Goal: Navigation & Orientation: Find specific page/section

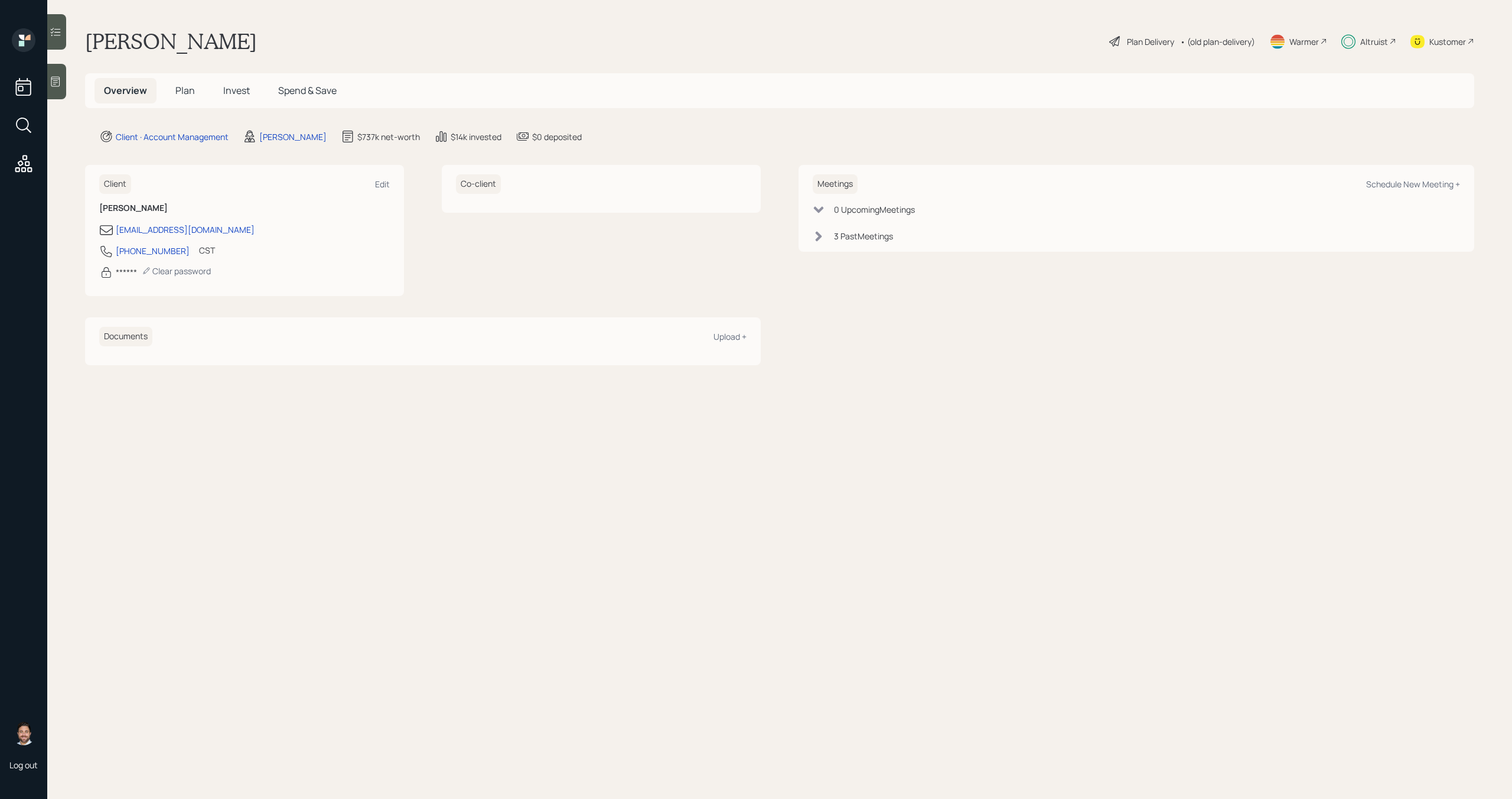
click at [1372, 43] on div "Altruist" at bounding box center [1374, 42] width 28 height 12
click at [1364, 40] on div "Altruist" at bounding box center [1374, 42] width 28 height 12
click at [193, 93] on span "Plan" at bounding box center [185, 90] width 19 height 13
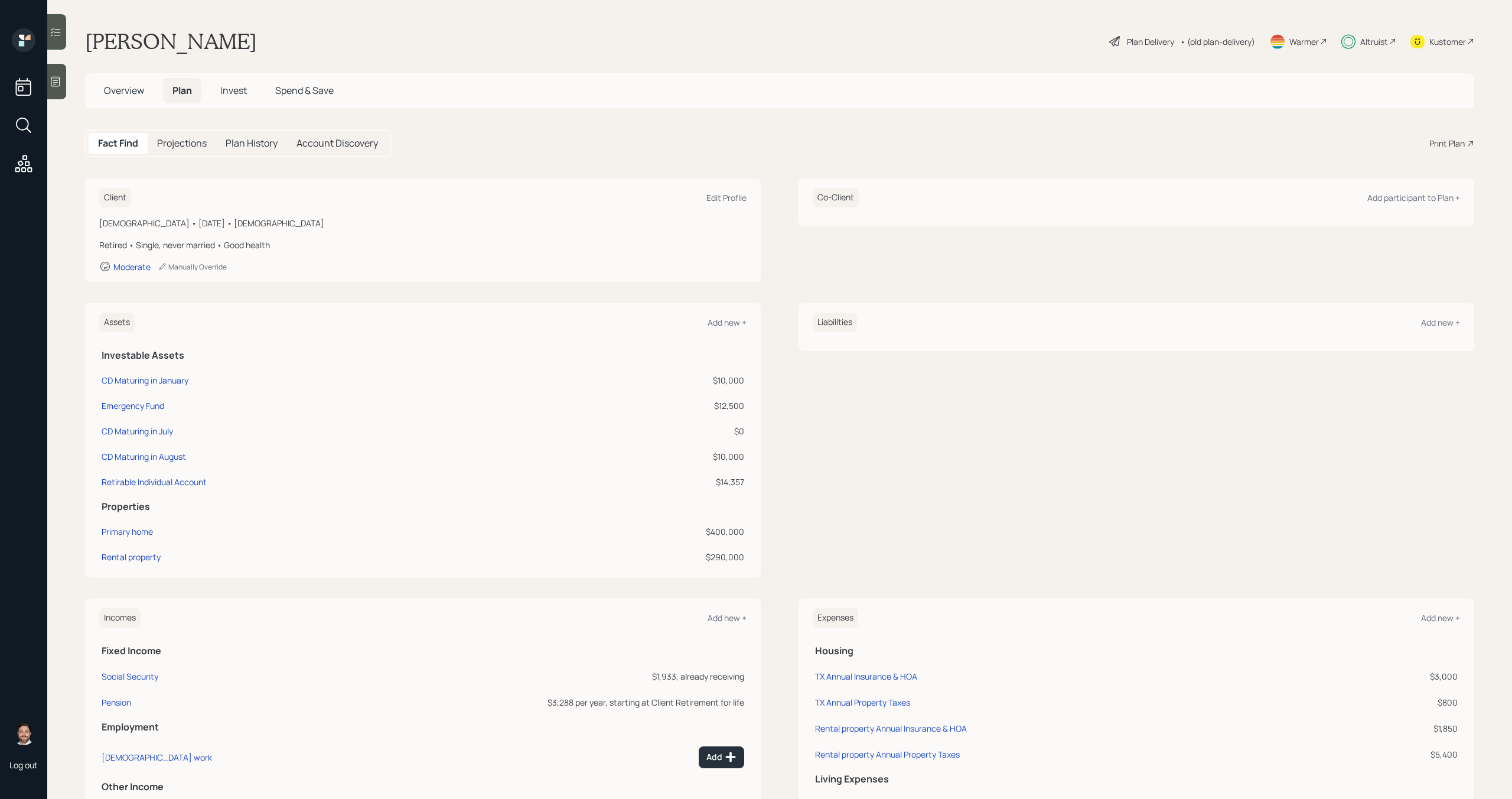
click at [237, 89] on span "Invest" at bounding box center [233, 90] width 27 height 13
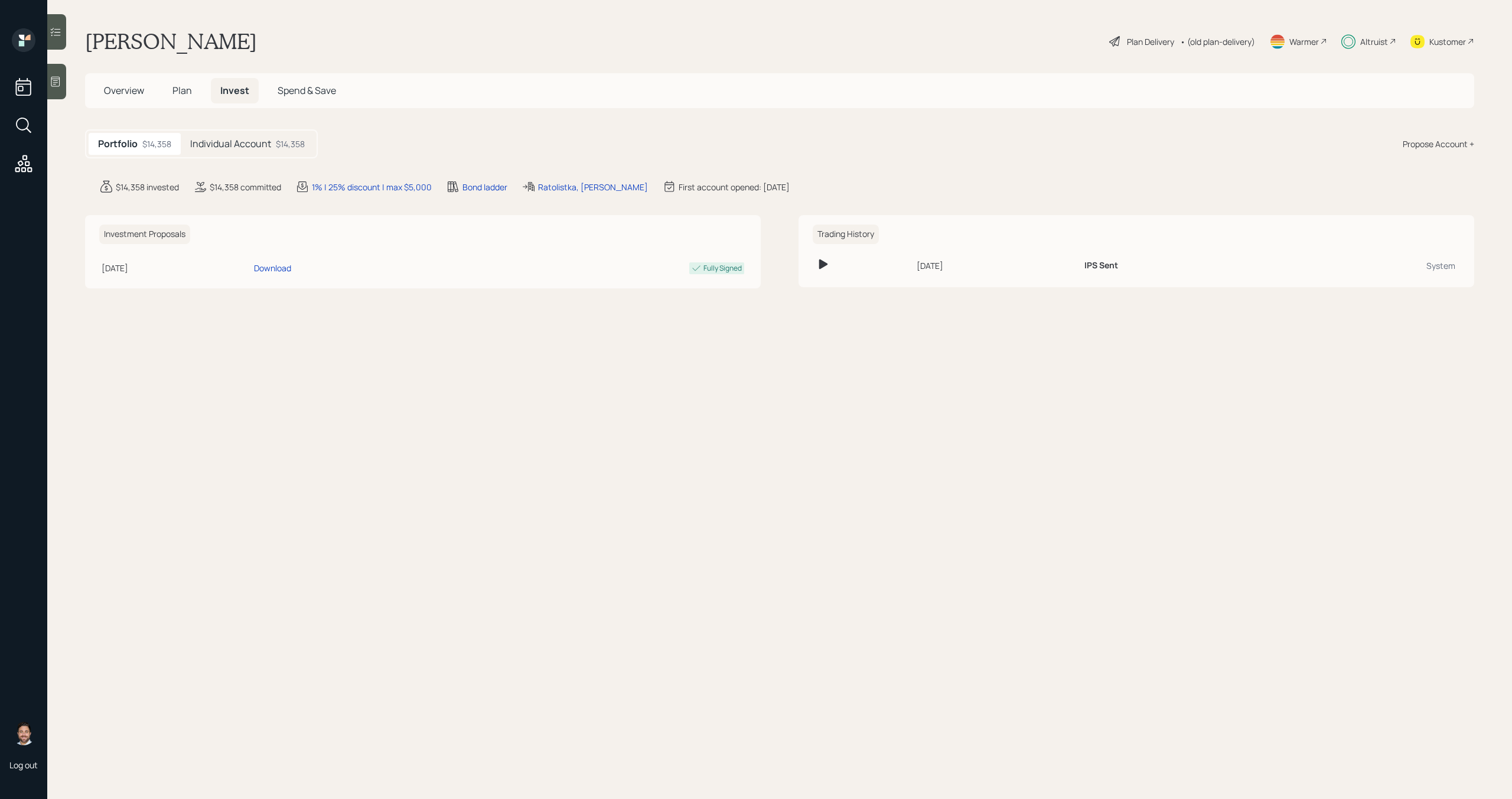
click at [257, 141] on h5 "Individual Account" at bounding box center [231, 144] width 81 height 11
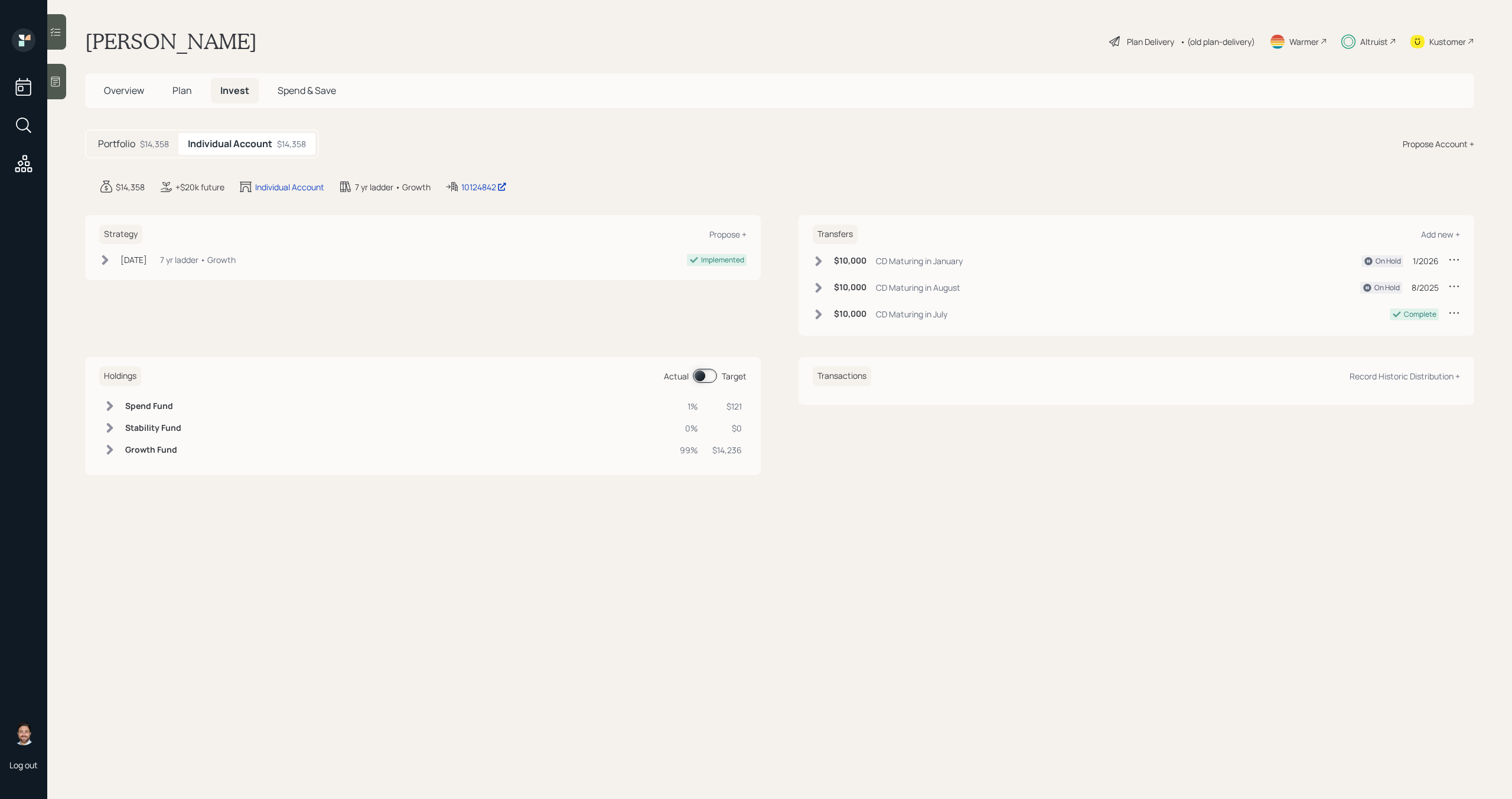
click at [191, 96] on h5 "Plan" at bounding box center [182, 90] width 39 height 25
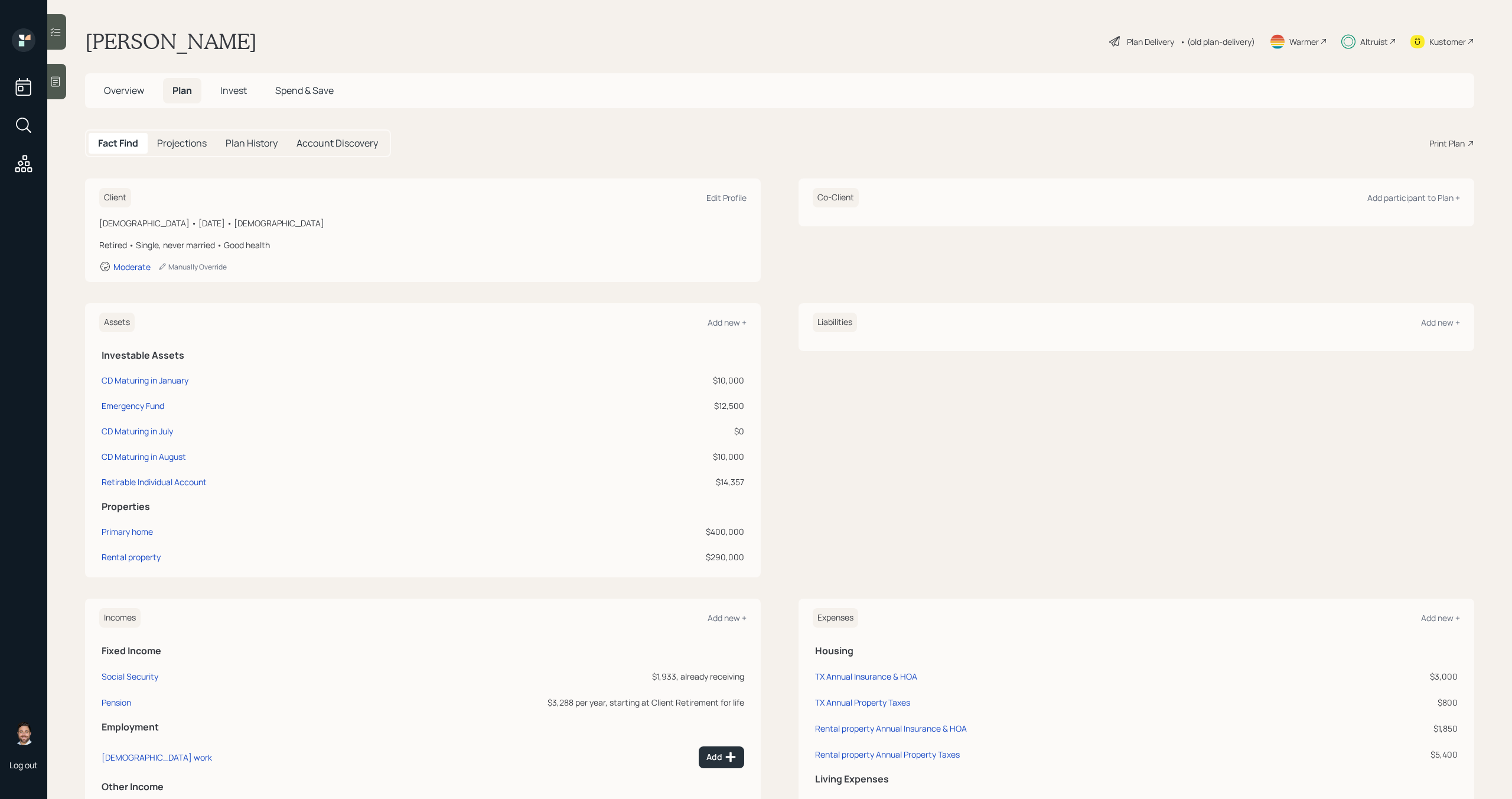
click at [136, 98] on h5 "Overview" at bounding box center [124, 90] width 59 height 25
